Goal: Information Seeking & Learning: Learn about a topic

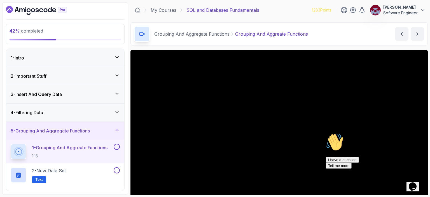
scroll to position [57, 0]
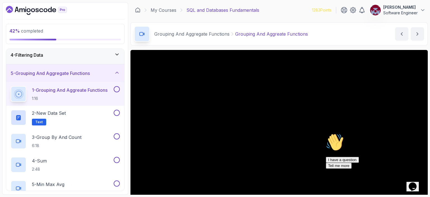
drag, startPoint x: 0, startPoint y: 0, endPoint x: 348, endPoint y: 40, distance: 350.7
click at [348, 40] on div "Grouping And Aggregate Functions Grouping And Aggreate Functions Grouping And A…" at bounding box center [279, 33] width 297 height 23
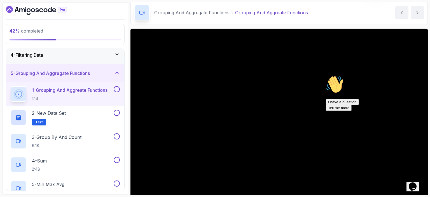
scroll to position [27, 0]
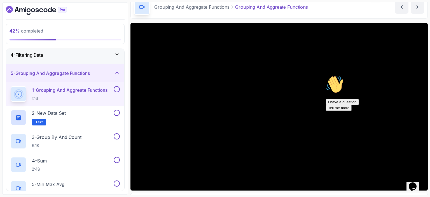
click at [326, 75] on icon "Chat attention grabber" at bounding box center [326, 75] width 0 height 0
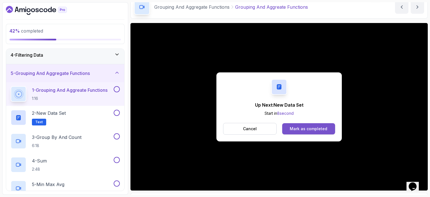
click at [306, 131] on button "Mark as completed" at bounding box center [308, 128] width 53 height 11
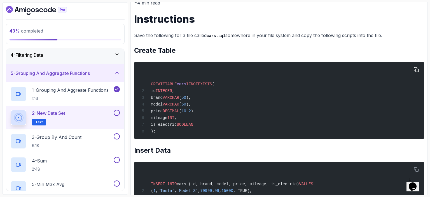
scroll to position [76, 0]
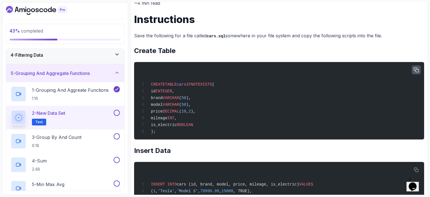
click at [416, 70] on icon "button" at bounding box center [416, 69] width 5 height 5
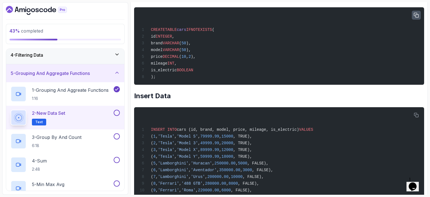
scroll to position [131, 0]
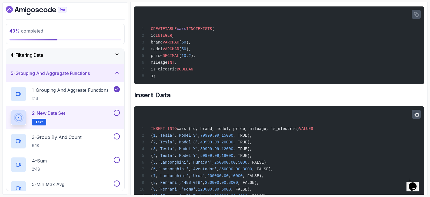
click at [417, 114] on icon "button" at bounding box center [416, 114] width 5 height 5
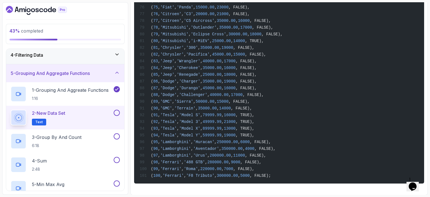
scroll to position [756, 0]
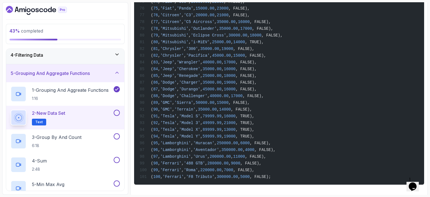
click at [428, 54] on section "43 % completed 1 - Intro 2 - Important Stuff 3 - Insert And Query Data 4 - Filt…" at bounding box center [215, 98] width 430 height 197
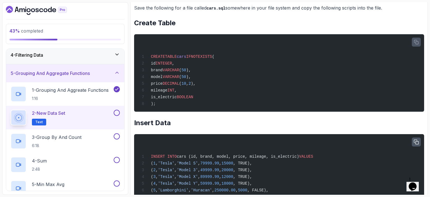
scroll to position [0, 0]
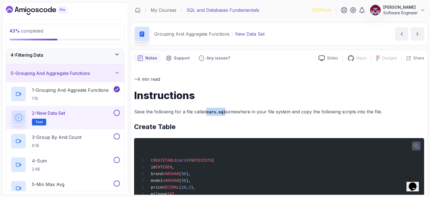
drag, startPoint x: 207, startPoint y: 112, endPoint x: 223, endPoint y: 112, distance: 15.7
click at [223, 112] on code "cars.sql" at bounding box center [216, 112] width 19 height 4
copy code "cars.sql"
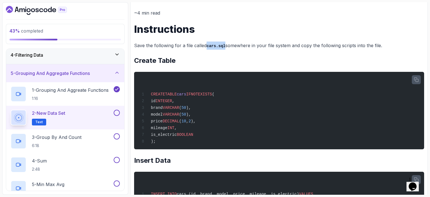
scroll to position [68, 0]
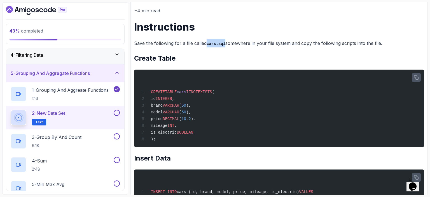
click at [413, 77] on button "button" at bounding box center [416, 77] width 9 height 9
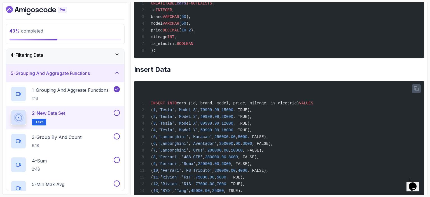
scroll to position [161, 0]
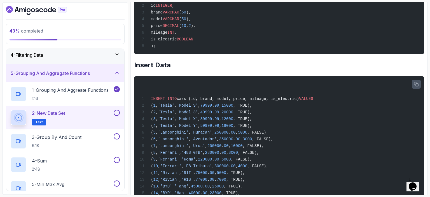
click at [416, 83] on icon "button" at bounding box center [416, 84] width 4 height 4
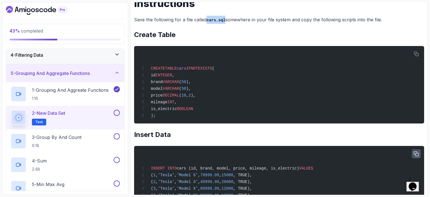
scroll to position [93, 0]
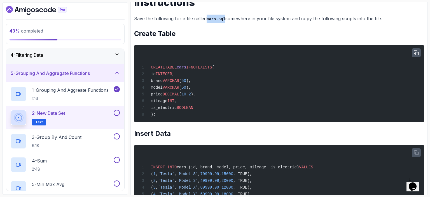
click at [417, 52] on icon "button" at bounding box center [416, 52] width 5 height 5
click at [418, 52] on icon "button" at bounding box center [416, 52] width 5 height 5
click at [418, 53] on icon "button" at bounding box center [416, 52] width 5 height 5
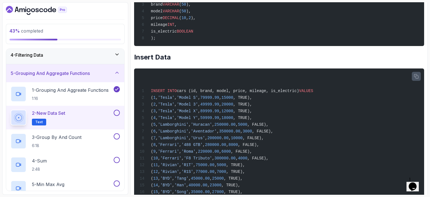
scroll to position [168, 0]
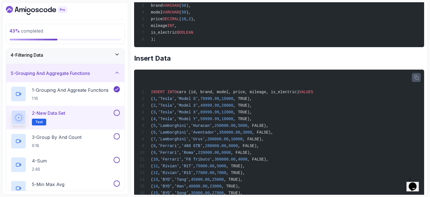
click at [414, 78] on icon "button" at bounding box center [416, 77] width 4 height 4
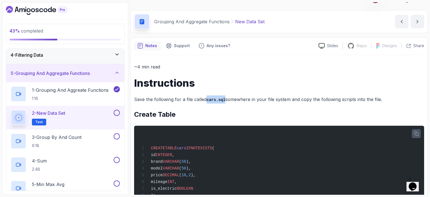
scroll to position [0, 0]
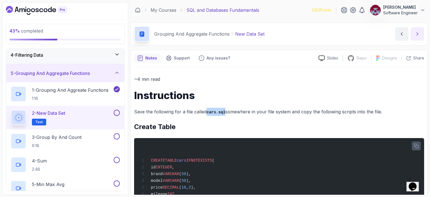
click at [418, 34] on icon "next content" at bounding box center [418, 34] width 6 height 6
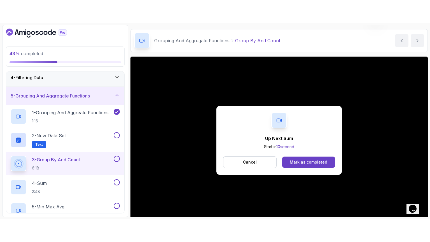
scroll to position [57, 0]
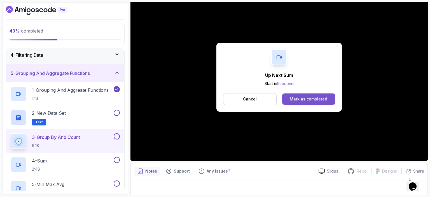
click at [303, 97] on div "Mark as completed" at bounding box center [309, 99] width 38 height 6
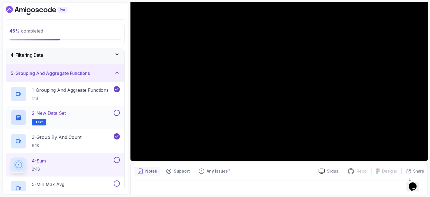
click at [118, 112] on button at bounding box center [117, 112] width 6 height 6
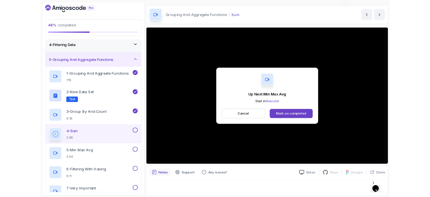
scroll to position [57, 0]
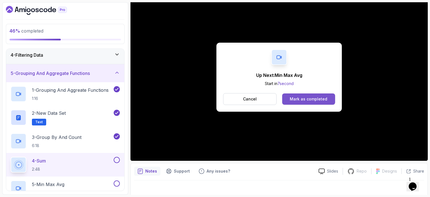
click at [323, 100] on div "Mark as completed" at bounding box center [309, 99] width 38 height 6
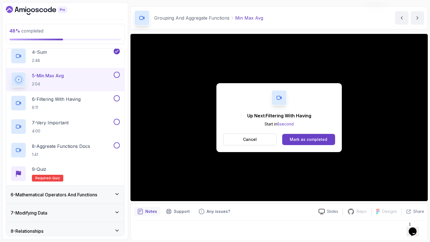
scroll to position [57, 0]
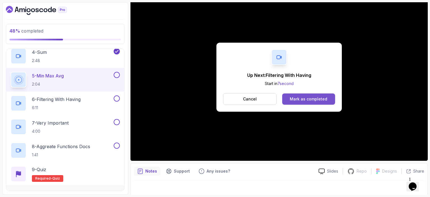
click at [315, 100] on div "Mark as completed" at bounding box center [309, 99] width 38 height 6
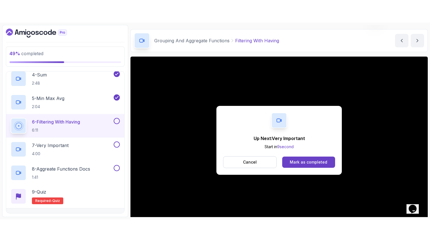
scroll to position [57, 0]
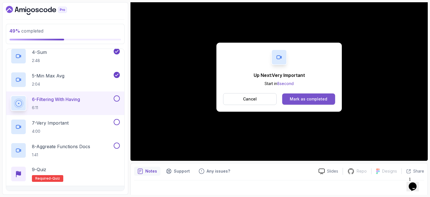
click at [315, 97] on div "Mark as completed" at bounding box center [309, 99] width 38 height 6
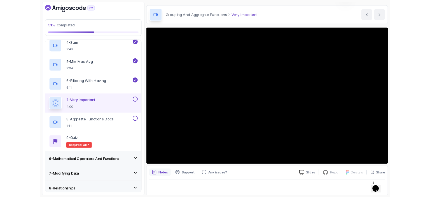
scroll to position [57, 0]
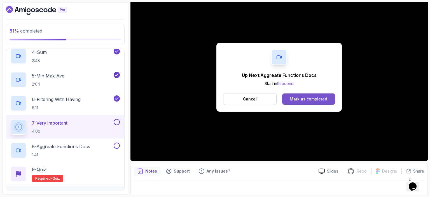
click at [311, 101] on div "Mark as completed" at bounding box center [309, 99] width 38 height 6
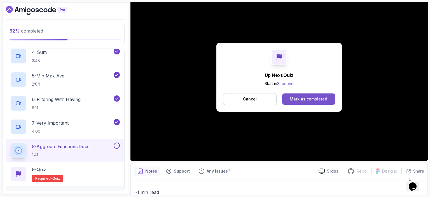
click at [319, 101] on div "Mark as completed" at bounding box center [309, 99] width 38 height 6
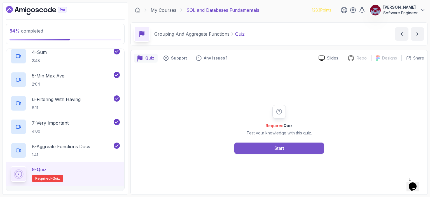
click at [282, 146] on div "Start" at bounding box center [279, 148] width 10 height 7
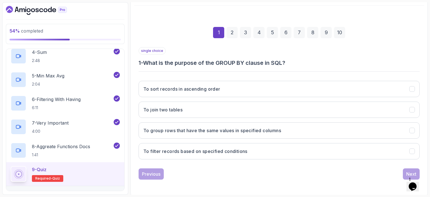
scroll to position [62, 0]
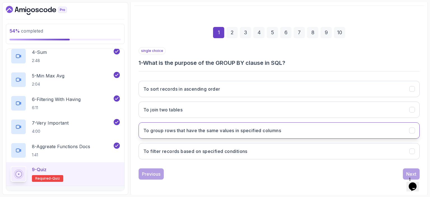
click at [230, 135] on button "To group rows that have the same values in specified columns" at bounding box center [279, 130] width 281 height 16
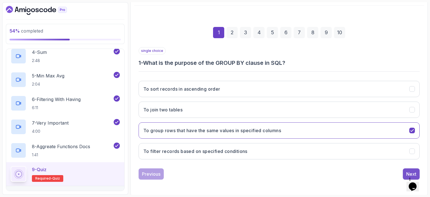
click at [409, 170] on div "Next" at bounding box center [411, 173] width 10 height 7
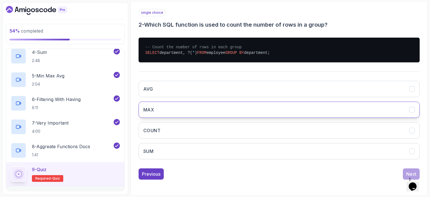
scroll to position [100, 0]
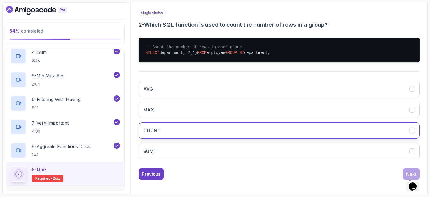
click at [190, 129] on button "COUNT" at bounding box center [279, 130] width 281 height 16
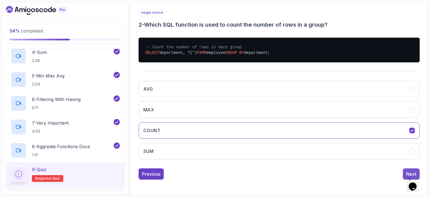
click at [407, 170] on div "Next" at bounding box center [411, 173] width 10 height 7
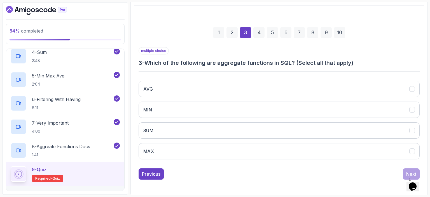
scroll to position [62, 0]
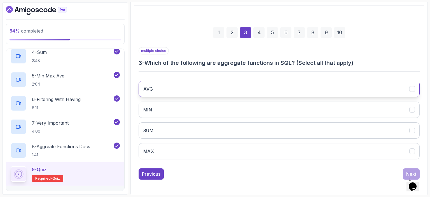
click at [170, 89] on button "AVG" at bounding box center [279, 89] width 281 height 16
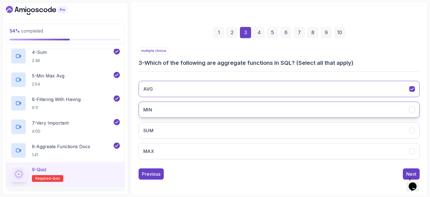
click at [163, 108] on button "MIN" at bounding box center [279, 109] width 281 height 16
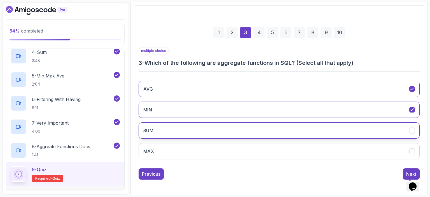
click at [160, 129] on button "SUM" at bounding box center [279, 130] width 281 height 16
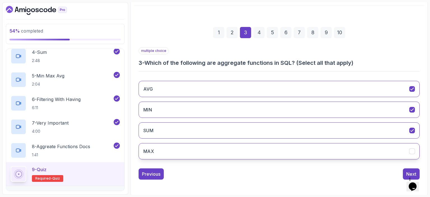
click at [163, 150] on button "MAX" at bounding box center [279, 151] width 281 height 16
click at [409, 171] on div "Next" at bounding box center [411, 173] width 10 height 7
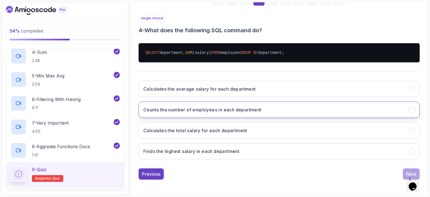
scroll to position [94, 0]
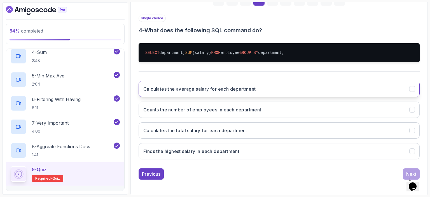
click at [249, 90] on h3 "Calculates the average salary for each department" at bounding box center [199, 88] width 113 height 7
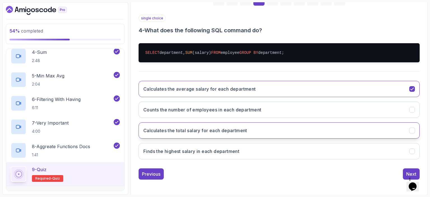
click at [202, 130] on h3 "Calculates the total salary for each department" at bounding box center [195, 130] width 104 height 7
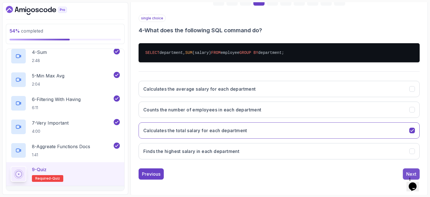
click at [409, 171] on div "Next" at bounding box center [411, 173] width 10 height 7
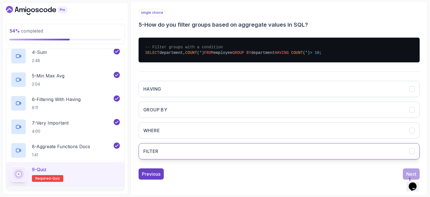
scroll to position [100, 0]
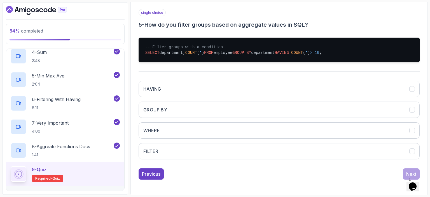
click at [318, 24] on h3 "5 - How do you filter groups based on aggregate values in SQL?" at bounding box center [279, 25] width 281 height 8
click at [249, 67] on div "single choice 5 - How do you filter groups based on aggregate values in SQL? --…" at bounding box center [279, 86] width 281 height 155
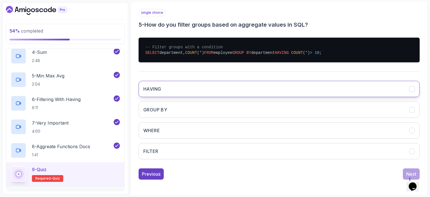
click at [173, 89] on button "HAVING" at bounding box center [279, 89] width 281 height 16
click at [407, 171] on div "Next" at bounding box center [411, 173] width 10 height 7
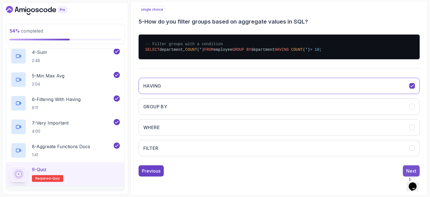
scroll to position [69, 0]
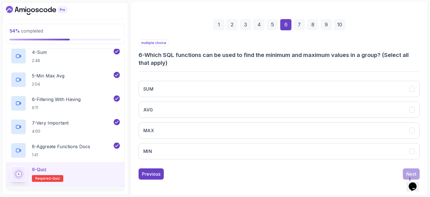
click at [220, 59] on h3 "6 - Which SQL functions can be used to find the minimum and maximum values in a…" at bounding box center [279, 59] width 281 height 16
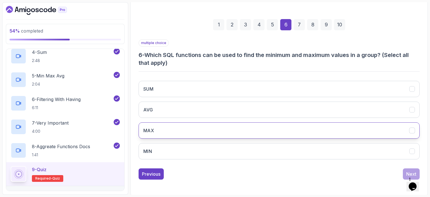
click at [160, 130] on button "MAX" at bounding box center [279, 130] width 281 height 16
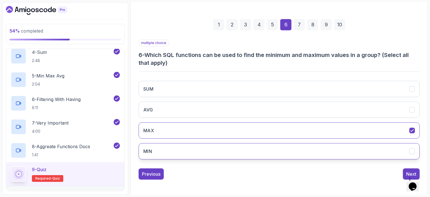
click at [156, 152] on button "MIN" at bounding box center [279, 151] width 281 height 16
click at [406, 173] on button "Next" at bounding box center [411, 173] width 17 height 11
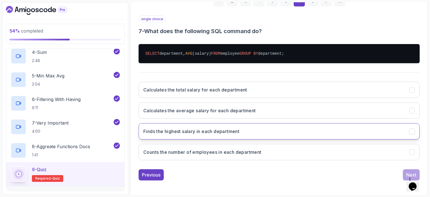
scroll to position [93, 0]
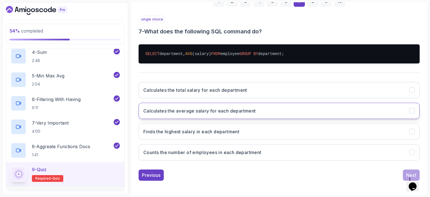
click at [185, 109] on h3 "Calculates the average salary for each department" at bounding box center [199, 110] width 113 height 7
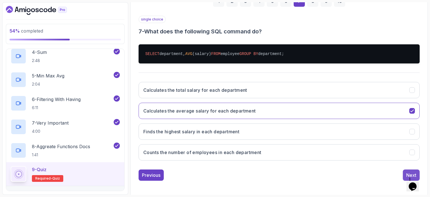
click at [407, 171] on div "Next" at bounding box center [411, 174] width 10 height 7
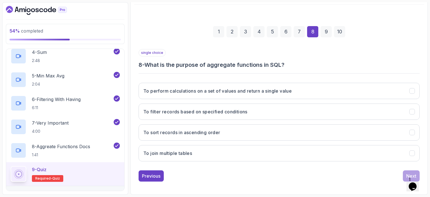
scroll to position [62, 0]
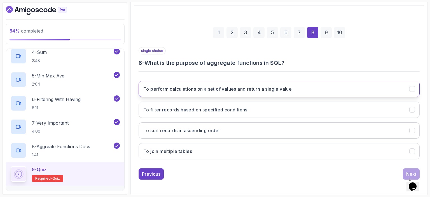
click at [255, 92] on button "To perform calculations on a set of values and return a single value" at bounding box center [279, 89] width 281 height 16
click at [407, 171] on div "Next" at bounding box center [411, 173] width 10 height 7
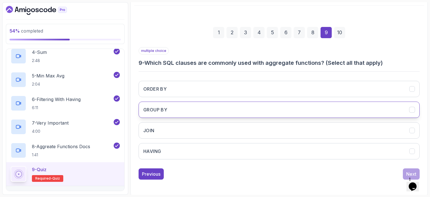
click at [169, 109] on button "GROUP BY" at bounding box center [279, 109] width 281 height 16
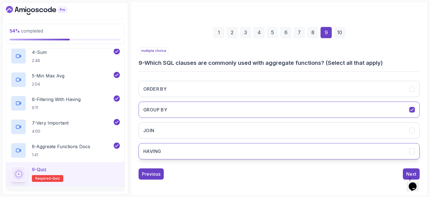
click at [156, 148] on h3 "HAVING" at bounding box center [152, 151] width 18 height 7
click at [408, 171] on div "Next" at bounding box center [411, 173] width 10 height 7
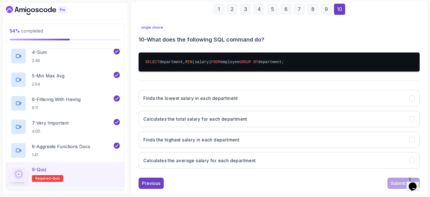
scroll to position [86, 0]
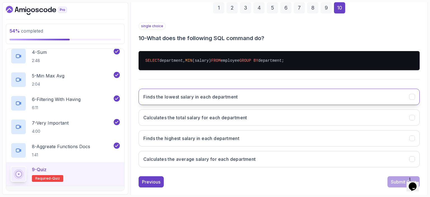
click at [212, 99] on h3 "Finds the lowest salary in each department" at bounding box center [190, 96] width 95 height 7
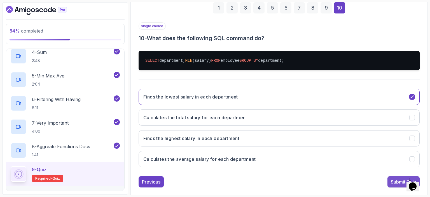
click at [393, 181] on div "Submit Quiz" at bounding box center [403, 181] width 25 height 7
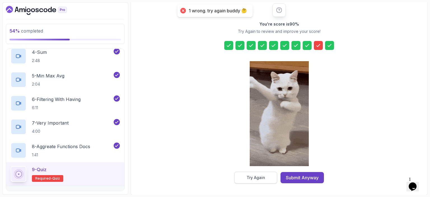
click at [257, 178] on div "Try Again" at bounding box center [256, 177] width 18 height 6
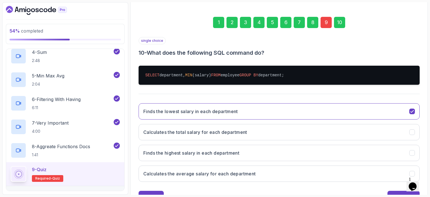
click at [324, 23] on div "9" at bounding box center [326, 22] width 11 height 11
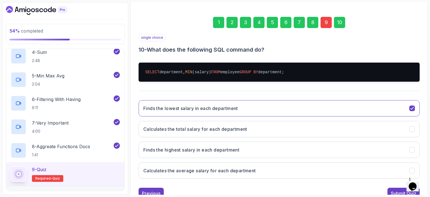
scroll to position [62, 0]
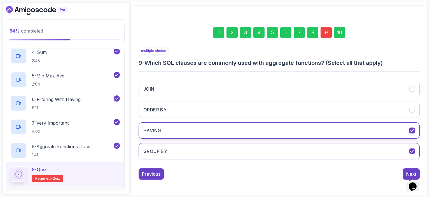
click at [413, 128] on icon "HAVING" at bounding box center [412, 130] width 5 height 5
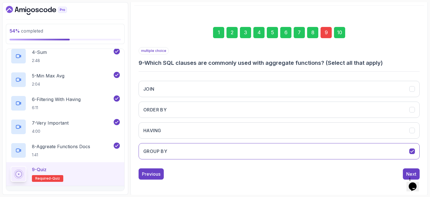
click at [422, 119] on div "1 2 3 4 5 6 7 8 9 10 multiple choice 9 - Which SQL clauses are commonly used wi…" at bounding box center [279, 98] width 290 height 170
click at [408, 171] on div "Next" at bounding box center [411, 173] width 10 height 7
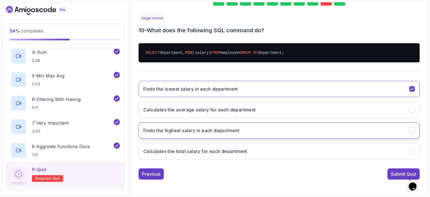
scroll to position [94, 0]
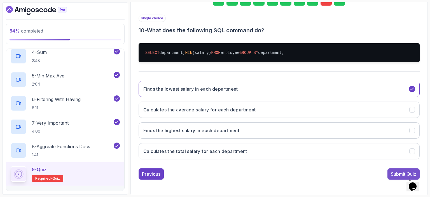
click at [396, 171] on div "Submit Quiz" at bounding box center [403, 173] width 25 height 7
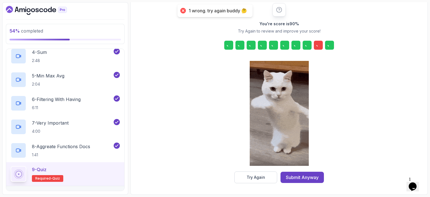
scroll to position [72, 0]
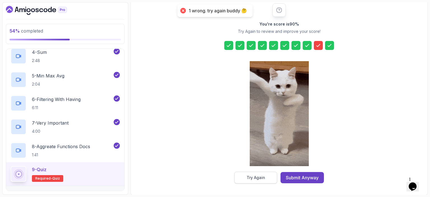
click at [268, 178] on button "Try Again" at bounding box center [255, 177] width 43 height 12
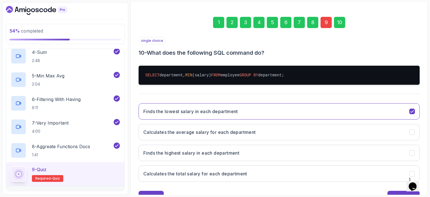
click at [325, 27] on div "9" at bounding box center [326, 22] width 11 height 11
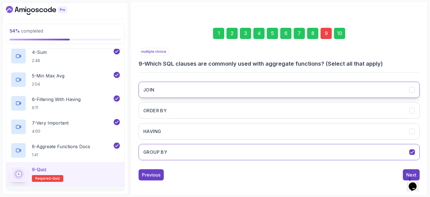
scroll to position [61, 0]
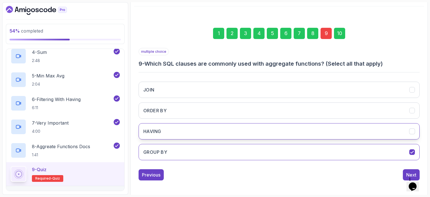
click at [311, 129] on button "HAVING" at bounding box center [279, 131] width 281 height 16
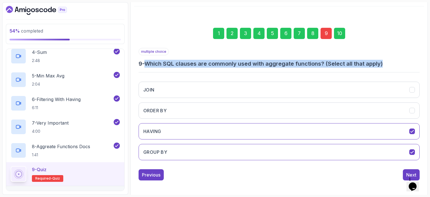
drag, startPoint x: 148, startPoint y: 62, endPoint x: 386, endPoint y: 59, distance: 238.6
click at [386, 60] on h3 "9 - Which SQL clauses are commonly used with aggregate functions? (Select all t…" at bounding box center [279, 64] width 281 height 8
copy h3 "Which SQL clauses are commonly used with aggregate functions? (Select all that …"
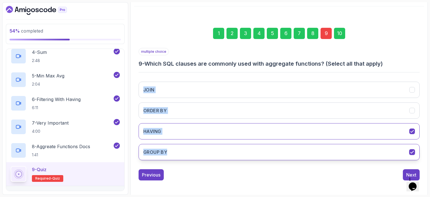
drag, startPoint x: 143, startPoint y: 78, endPoint x: 169, endPoint y: 152, distance: 78.6
click at [169, 152] on div "JOIN ORDER BY HAVING GROUP BY" at bounding box center [279, 120] width 281 height 87
copy div "JOIN ORDER BY HAVING GROUP BY"
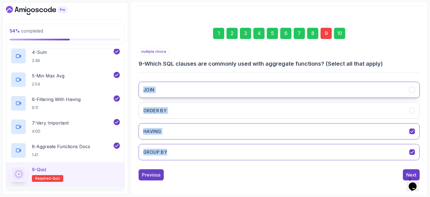
click at [412, 89] on icon "JOIN" at bounding box center [412, 89] width 3 height 2
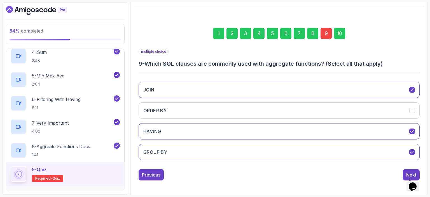
click at [411, 58] on div "multiple choice 9 - Which SQL clauses are commonly used with aggregate function…" at bounding box center [279, 58] width 281 height 20
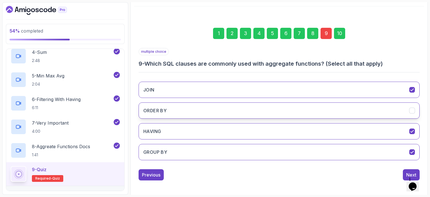
click at [412, 111] on icon "ORDER BY" at bounding box center [412, 110] width 3 height 2
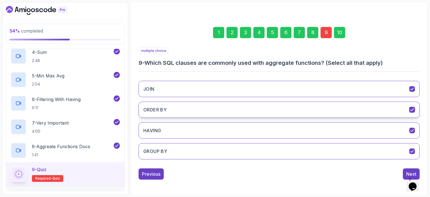
scroll to position [62, 0]
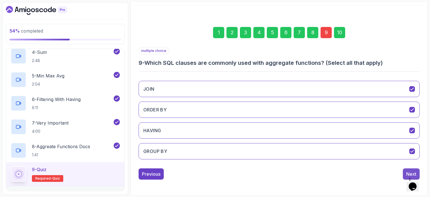
click at [406, 172] on div "Next" at bounding box center [411, 173] width 10 height 7
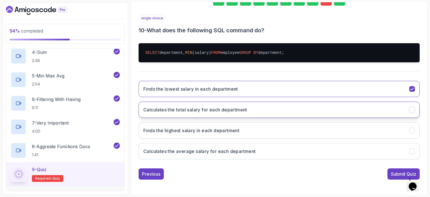
scroll to position [94, 0]
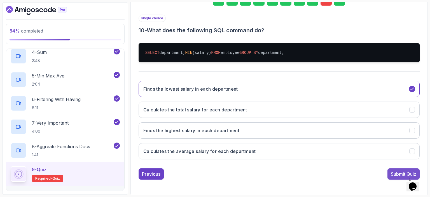
click at [393, 173] on div "Submit Quiz" at bounding box center [403, 173] width 25 height 7
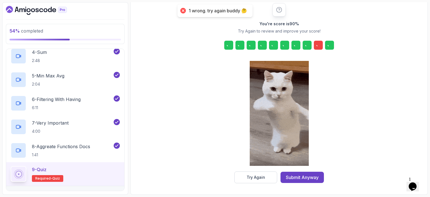
scroll to position [72, 0]
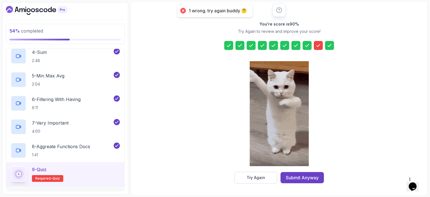
click at [318, 47] on icon at bounding box center [319, 46] width 6 height 6
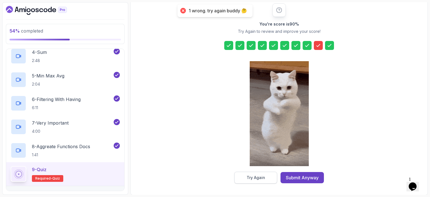
click at [258, 177] on div "Try Again" at bounding box center [256, 177] width 18 height 6
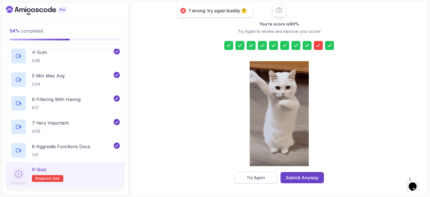
scroll to position [62, 0]
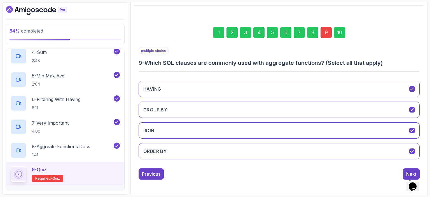
click at [324, 33] on div "9" at bounding box center [326, 32] width 11 height 11
click at [413, 148] on icon "ORDER BY" at bounding box center [412, 150] width 5 height 5
click at [407, 171] on div "Next" at bounding box center [411, 173] width 10 height 7
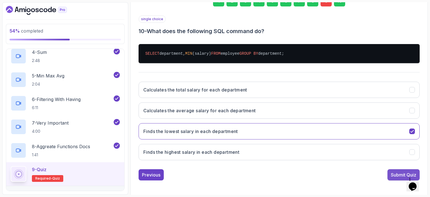
click at [397, 174] on div "Submit Quiz" at bounding box center [403, 174] width 25 height 7
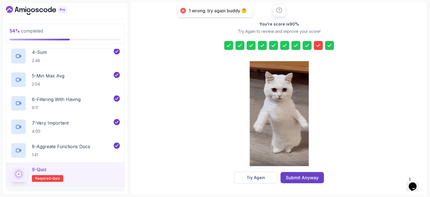
click at [317, 46] on icon at bounding box center [319, 46] width 6 height 6
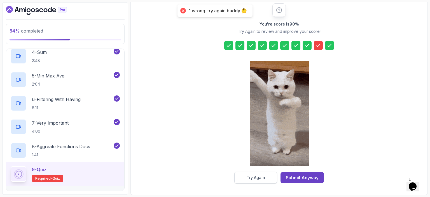
click at [266, 176] on button "Try Again" at bounding box center [255, 177] width 43 height 12
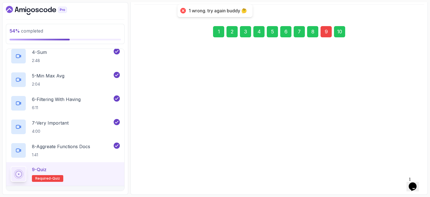
scroll to position [62, 0]
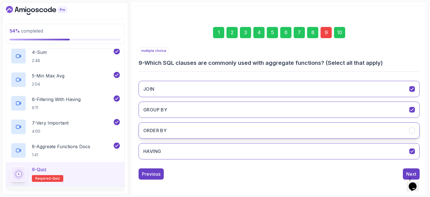
click at [414, 129] on icon "ORDER BY" at bounding box center [412, 130] width 3 height 2
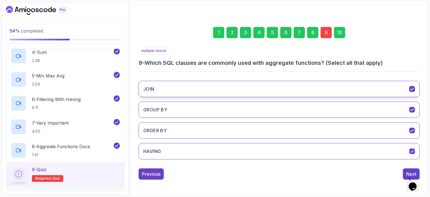
click at [412, 88] on icon "JOIN" at bounding box center [412, 88] width 5 height 5
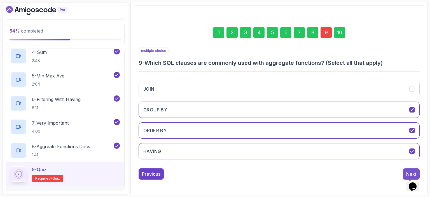
click at [407, 171] on div "Next" at bounding box center [411, 173] width 10 height 7
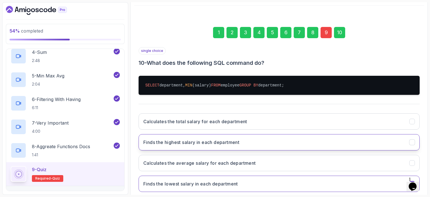
scroll to position [94, 0]
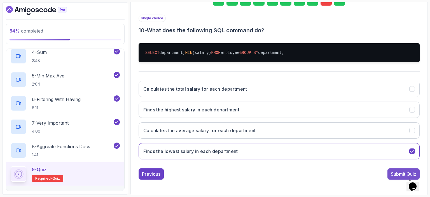
click at [395, 172] on div "Submit Quiz" at bounding box center [403, 173] width 25 height 7
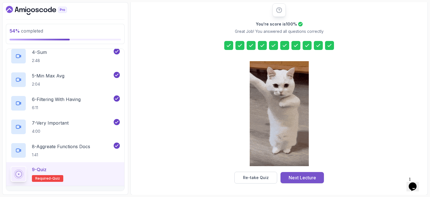
click at [299, 177] on div "Next Lecture" at bounding box center [302, 177] width 27 height 7
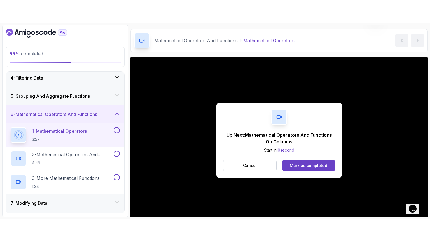
scroll to position [46, 0]
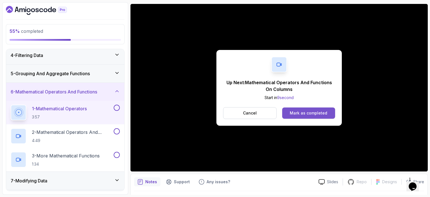
click at [311, 109] on button "Mark as completed" at bounding box center [308, 112] width 53 height 11
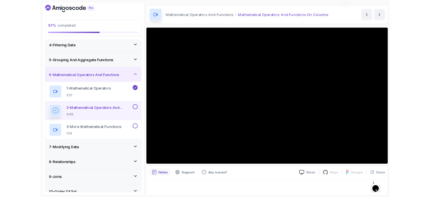
scroll to position [46, 0]
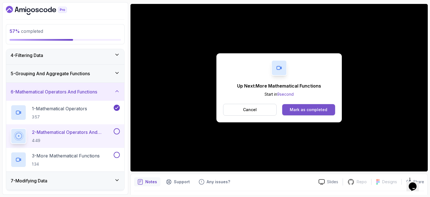
click at [323, 112] on button "Mark as completed" at bounding box center [308, 109] width 53 height 11
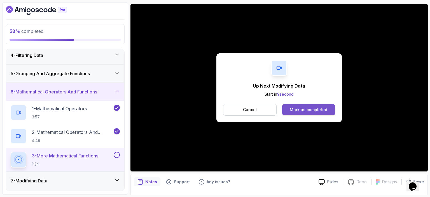
click at [319, 109] on div "Mark as completed" at bounding box center [309, 110] width 38 height 6
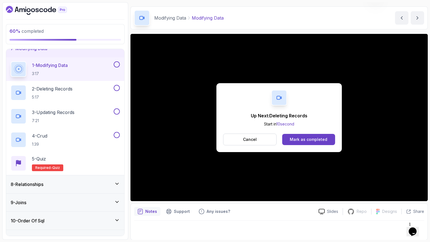
scroll to position [46, 0]
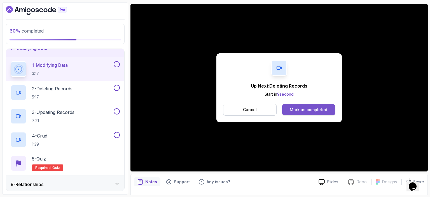
click at [315, 109] on div "Mark as completed" at bounding box center [309, 110] width 38 height 6
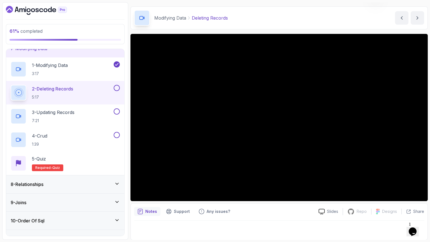
scroll to position [46, 0]
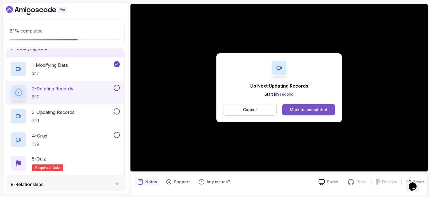
click at [320, 107] on div "Mark as completed" at bounding box center [309, 110] width 38 height 6
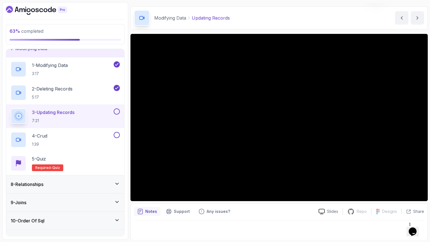
scroll to position [46, 0]
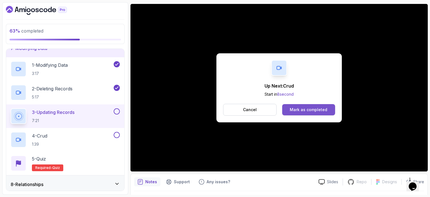
click at [314, 108] on div "Mark as completed" at bounding box center [309, 110] width 38 height 6
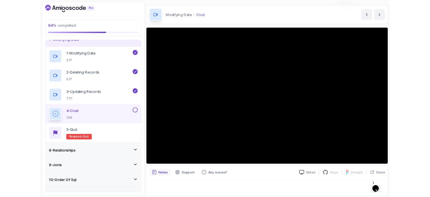
scroll to position [46, 0]
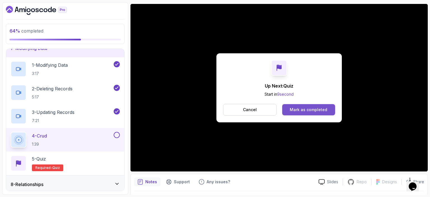
click at [318, 110] on div "Mark as completed" at bounding box center [309, 110] width 38 height 6
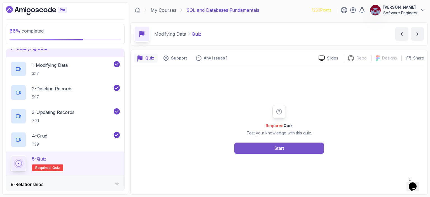
click at [271, 145] on button "Start" at bounding box center [279, 147] width 90 height 11
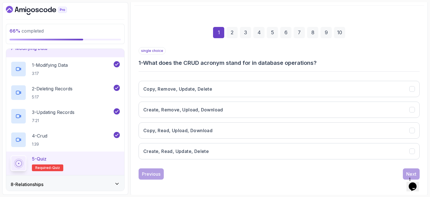
scroll to position [62, 0]
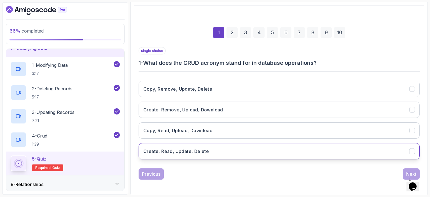
click at [166, 148] on h3 "Create, Read, Update, Delete" at bounding box center [176, 151] width 66 height 7
click at [407, 170] on div "Next" at bounding box center [411, 173] width 10 height 7
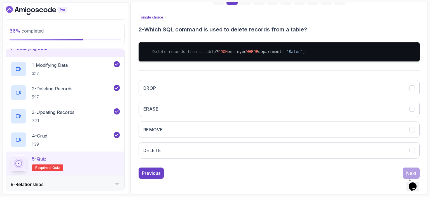
scroll to position [99, 0]
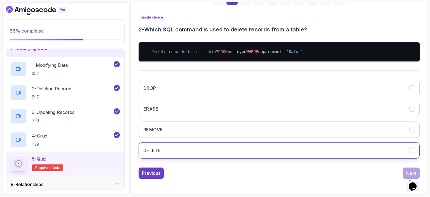
click at [171, 147] on button "DELETE" at bounding box center [279, 150] width 281 height 16
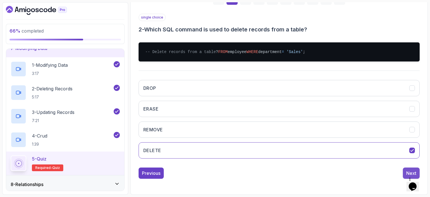
click at [410, 169] on button "Next" at bounding box center [411, 172] width 17 height 11
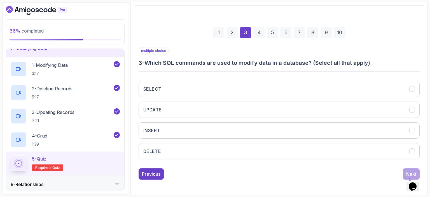
scroll to position [62, 0]
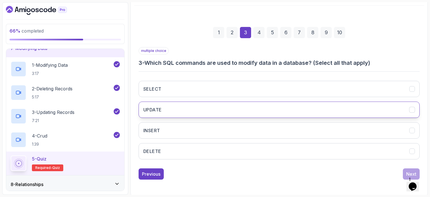
click at [180, 109] on button "UPDATE" at bounding box center [279, 109] width 281 height 16
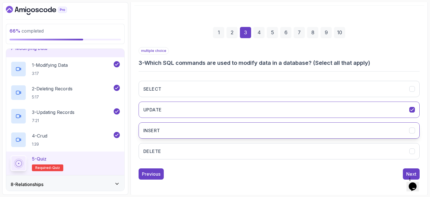
click at [171, 127] on button "INSERT" at bounding box center [279, 130] width 281 height 16
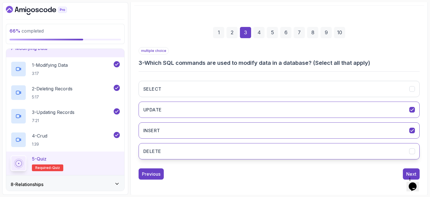
click at [172, 148] on button "DELETE" at bounding box center [279, 151] width 281 height 16
click at [406, 171] on button "Next" at bounding box center [411, 173] width 17 height 11
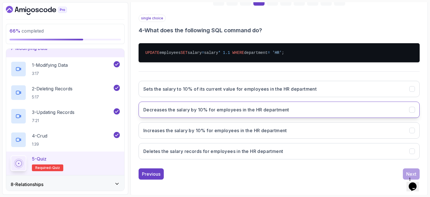
scroll to position [94, 0]
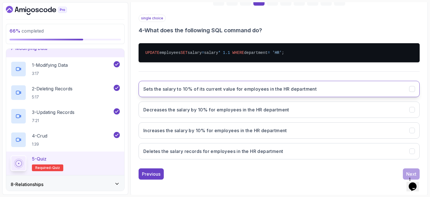
click at [248, 90] on h3 "Sets the salary to 10% of its current value for employees in the HR department" at bounding box center [229, 88] width 173 height 7
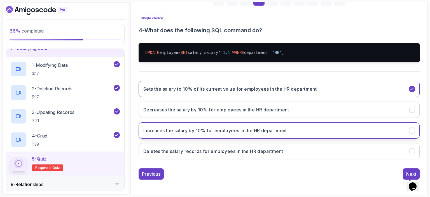
click at [239, 128] on h3 "Increases the salary by 10% for employees in the HR department" at bounding box center [215, 130] width 144 height 7
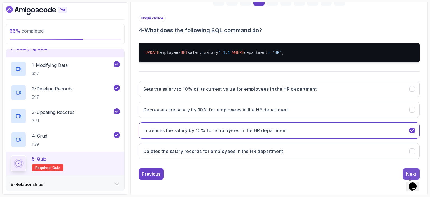
click at [409, 170] on div "Next" at bounding box center [411, 173] width 10 height 7
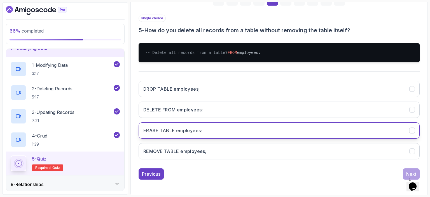
scroll to position [100, 0]
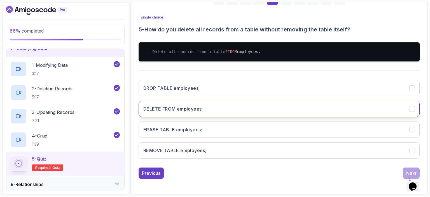
click at [156, 110] on h3 "DELETE FROM employees;" at bounding box center [173, 108] width 60 height 7
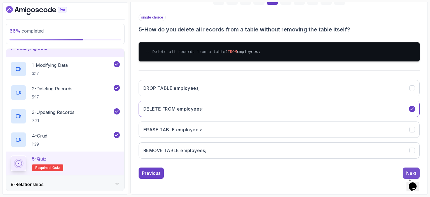
click at [409, 169] on div "Next" at bounding box center [411, 172] width 10 height 7
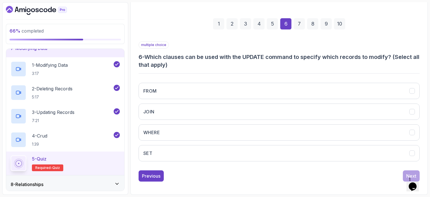
scroll to position [69, 0]
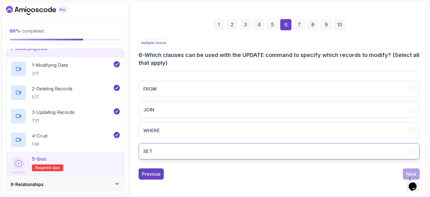
click at [158, 147] on button "SET" at bounding box center [279, 151] width 281 height 16
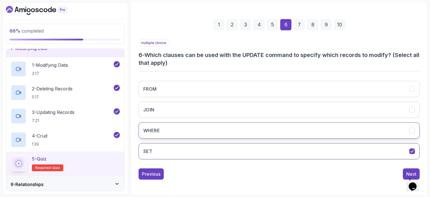
click at [165, 131] on button "WHERE" at bounding box center [279, 130] width 281 height 16
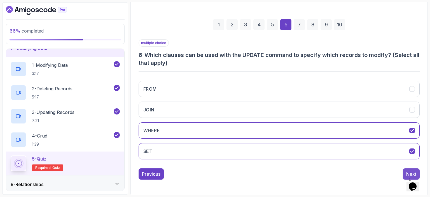
click at [407, 171] on div "Next" at bounding box center [411, 173] width 10 height 7
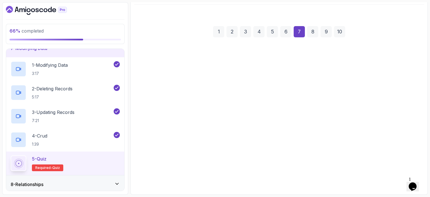
scroll to position [62, 0]
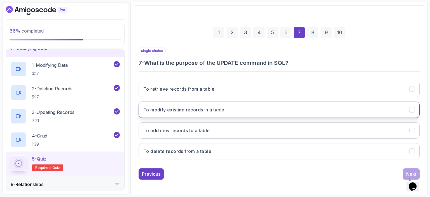
click at [174, 110] on h3 "To modify existing records in a table" at bounding box center [183, 109] width 81 height 7
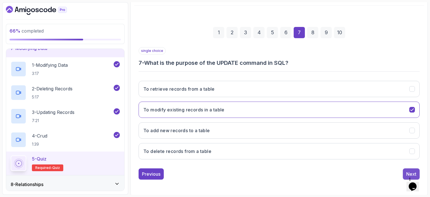
click at [406, 169] on button "Next" at bounding box center [411, 173] width 17 height 11
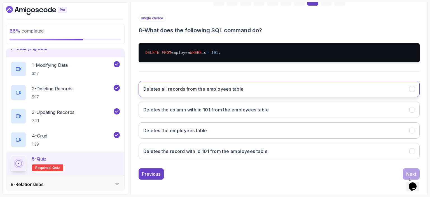
scroll to position [93, 0]
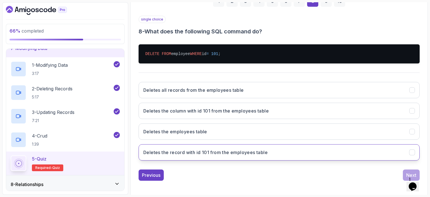
click at [181, 153] on h3 "Deletes the record with id 101 from the employees table" at bounding box center [205, 152] width 124 height 7
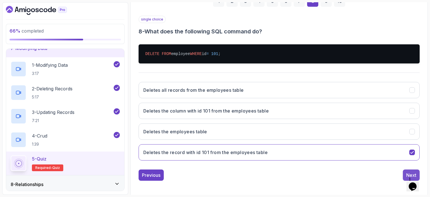
click at [407, 172] on div "Next" at bounding box center [411, 174] width 10 height 7
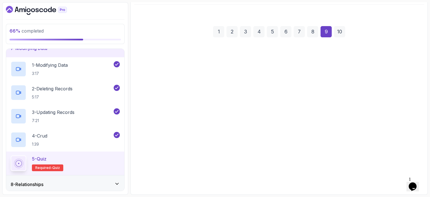
scroll to position [62, 0]
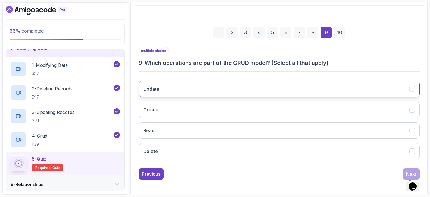
click at [169, 90] on button "Update" at bounding box center [279, 89] width 281 height 16
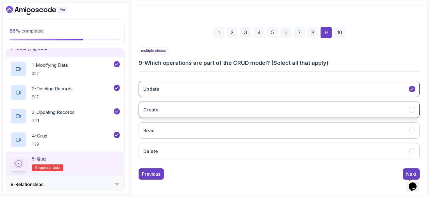
click at [165, 110] on button "Create" at bounding box center [279, 109] width 281 height 16
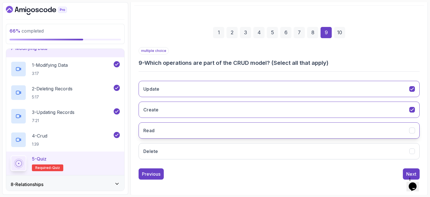
click at [163, 127] on button "Read" at bounding box center [279, 130] width 281 height 16
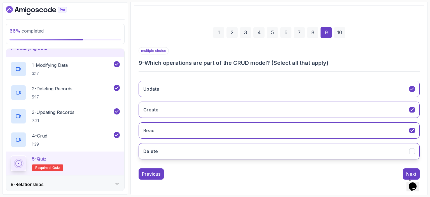
click at [168, 152] on button "Delete" at bounding box center [279, 151] width 281 height 16
click at [407, 172] on div "Next" at bounding box center [411, 173] width 10 height 7
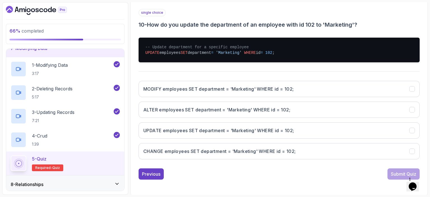
scroll to position [99, 0]
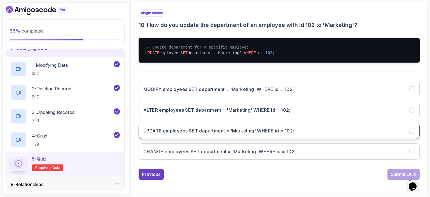
click at [178, 132] on h3 "UPDATE employees SET department = 'Marketing' WHERE id = 102;" at bounding box center [218, 130] width 151 height 7
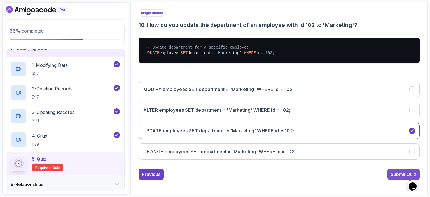
click at [398, 173] on div "Submit Quiz" at bounding box center [403, 174] width 25 height 7
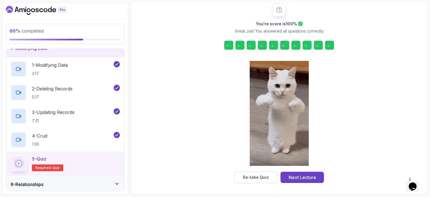
scroll to position [72, 0]
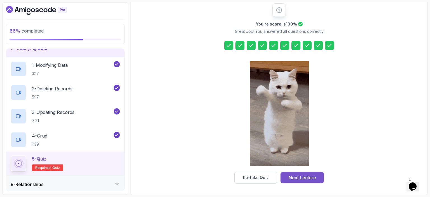
click at [307, 179] on div "Next Lecture" at bounding box center [302, 177] width 27 height 7
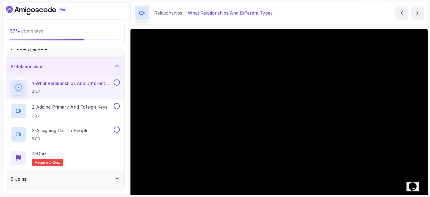
scroll to position [21, 0]
